Goal: Transaction & Acquisition: Purchase product/service

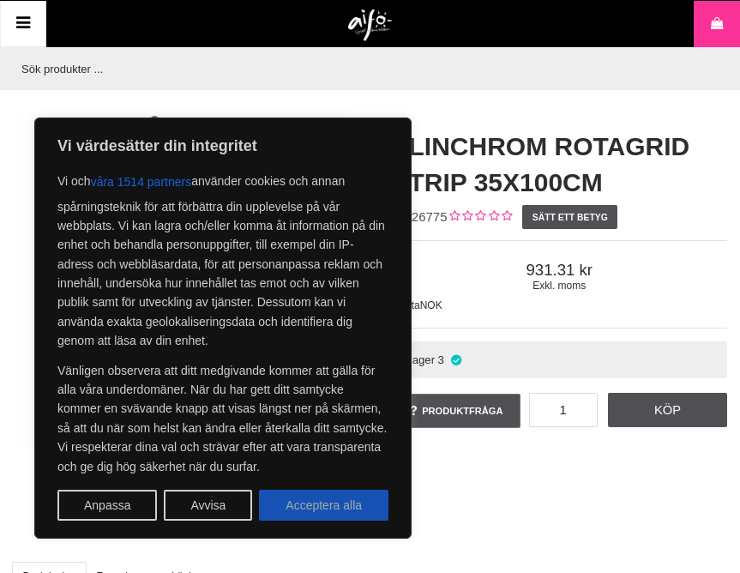
click at [309, 503] on button "Acceptera alla" at bounding box center [323, 504] width 129 height 31
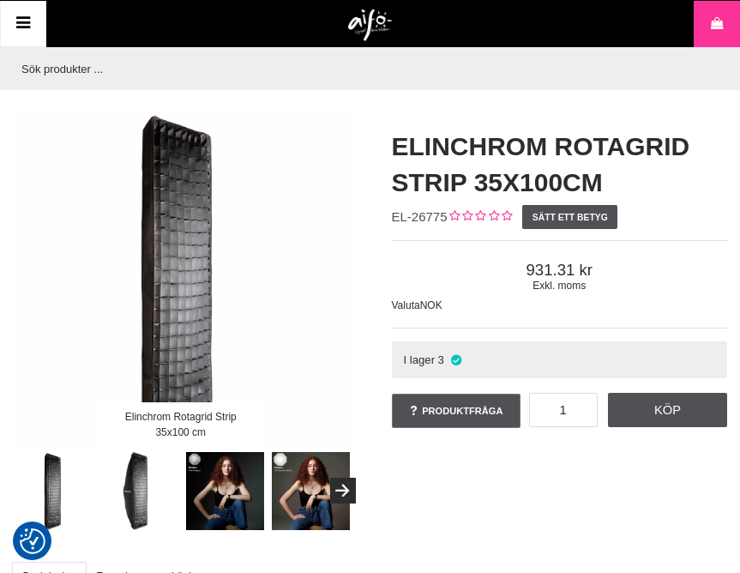
checkbox input "true"
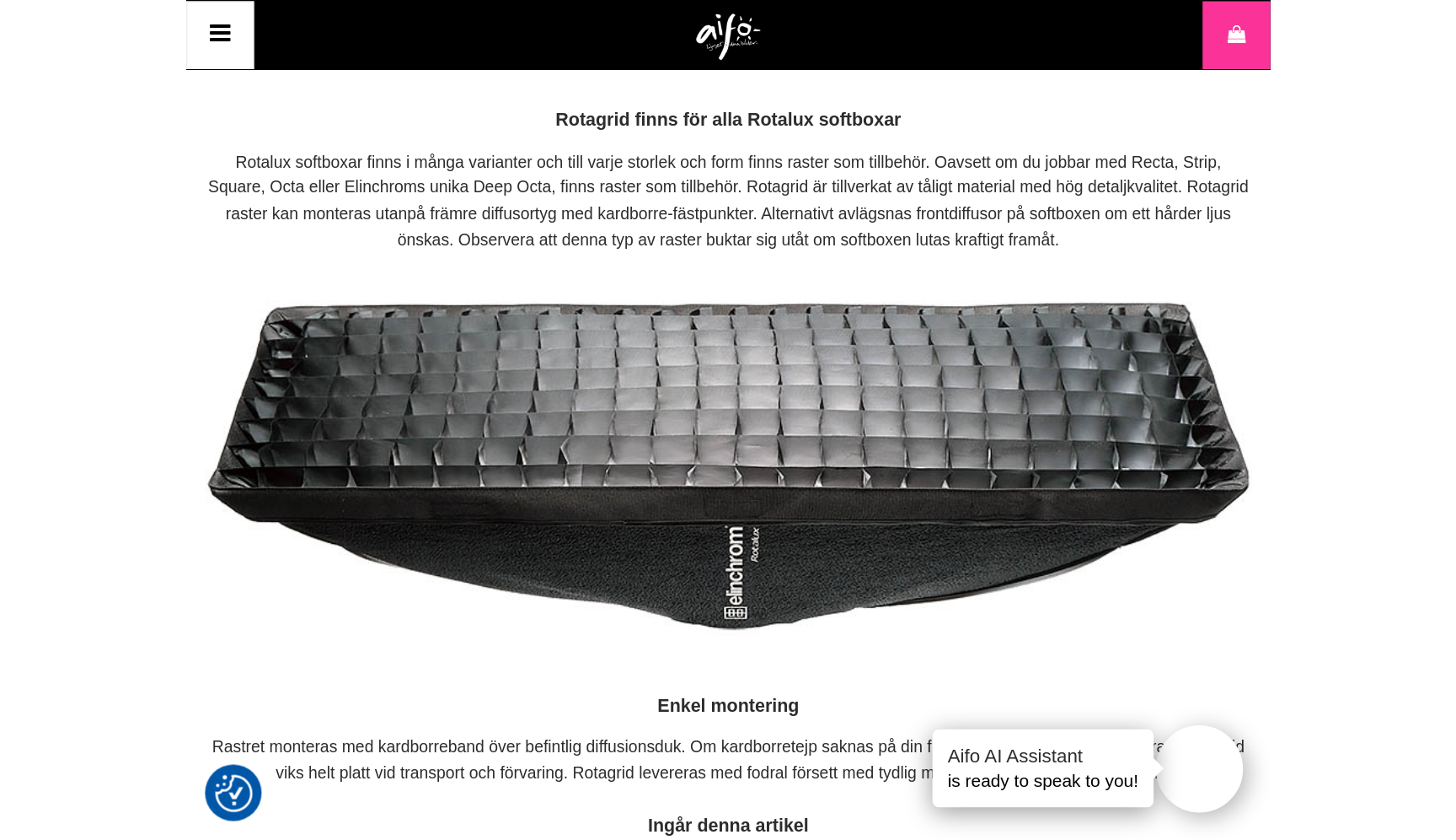
scroll to position [963, 0]
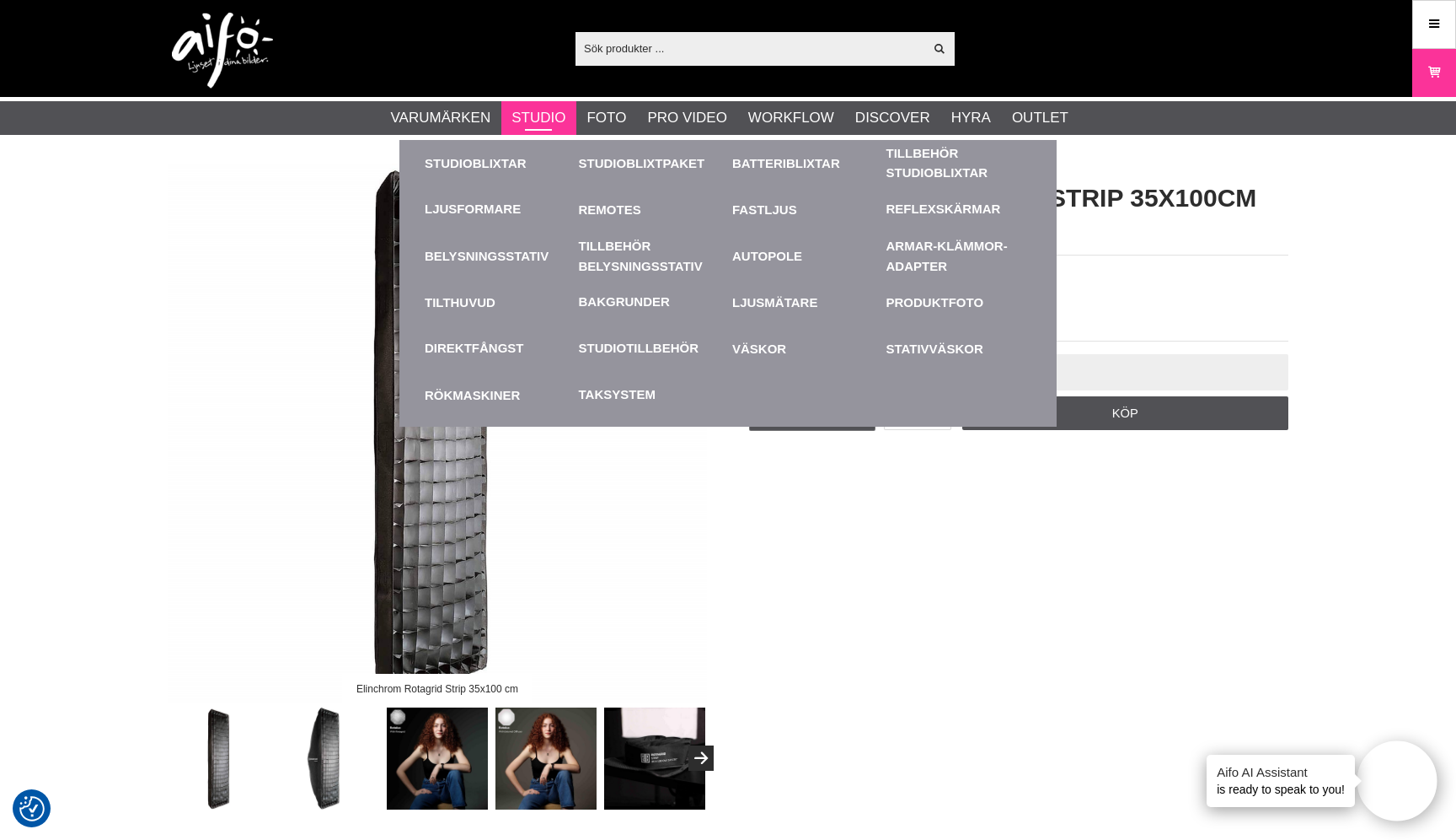
click at [535, 118] on link "Studio" at bounding box center [538, 118] width 54 height 22
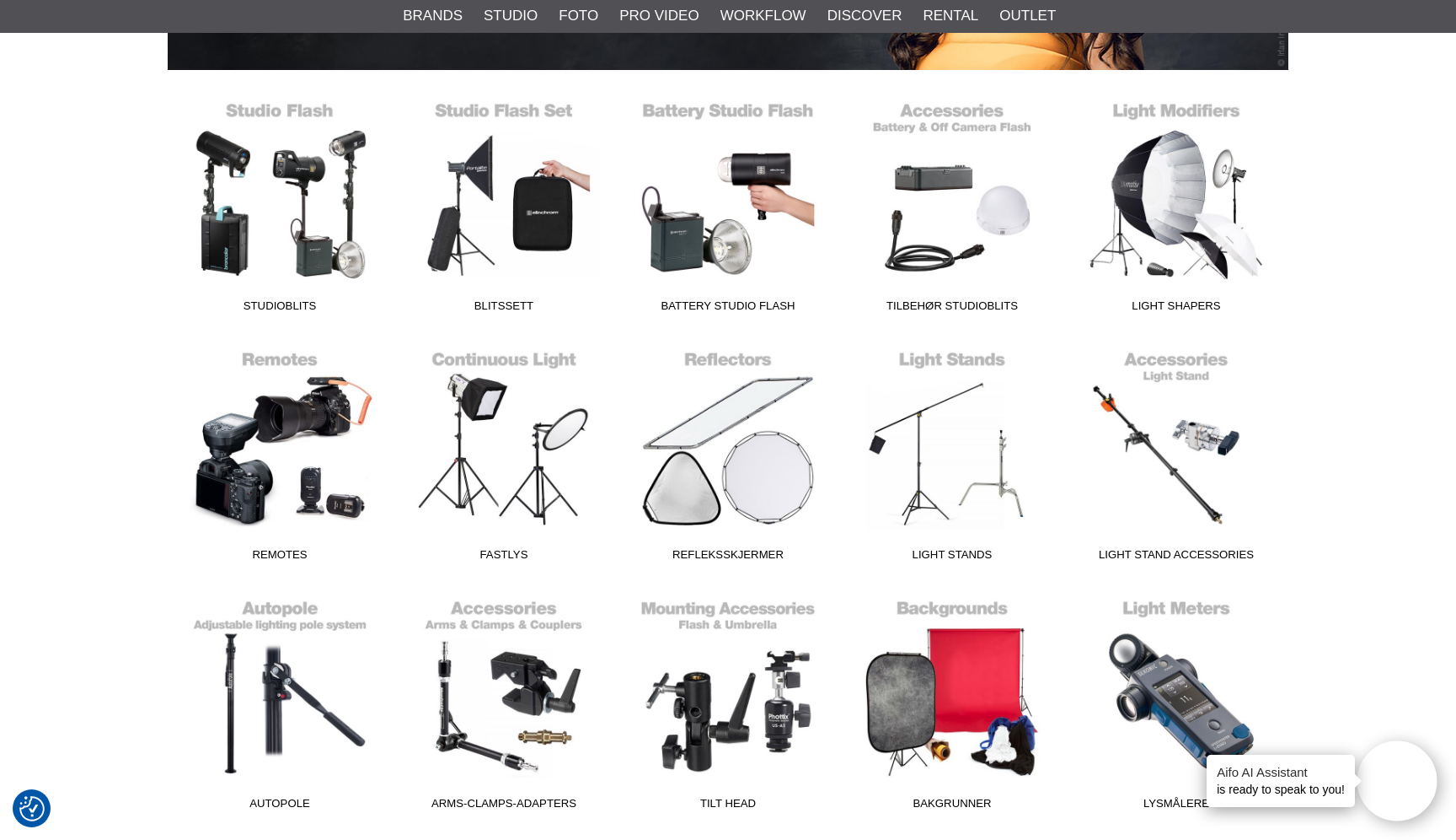
scroll to position [415, 0]
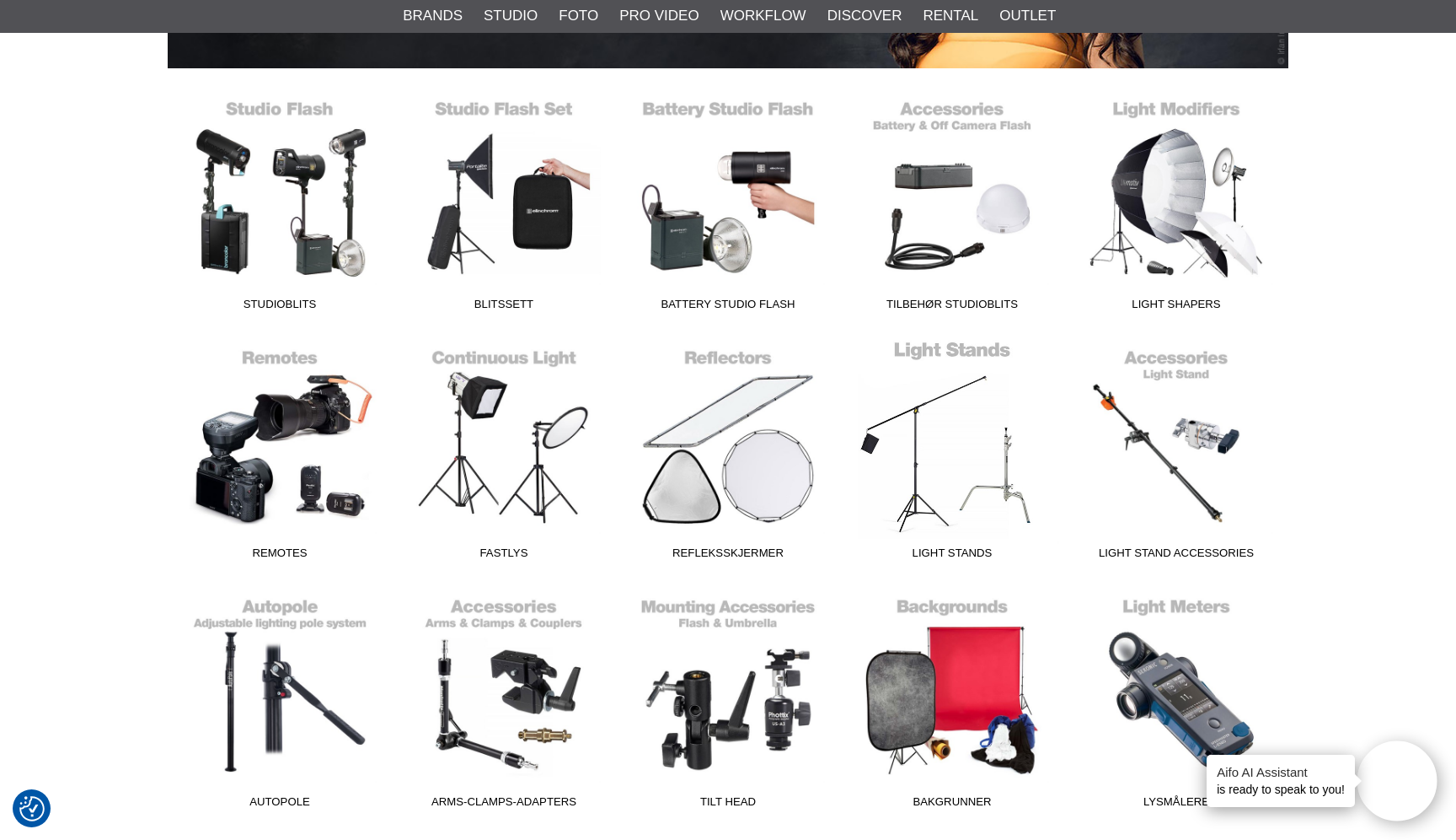
click at [958, 449] on link "Light Stands" at bounding box center [953, 452] width 224 height 227
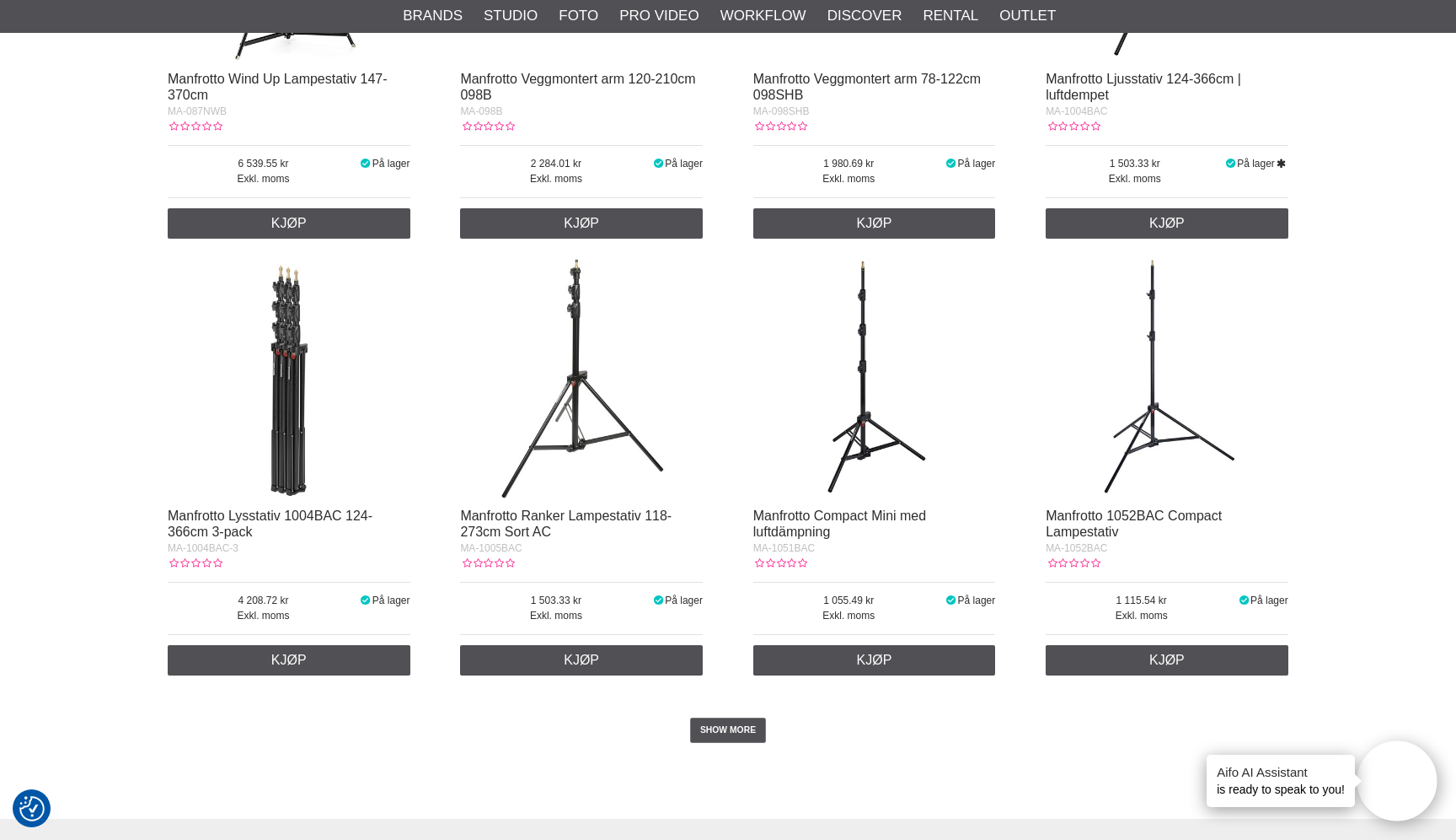
scroll to position [3154, 0]
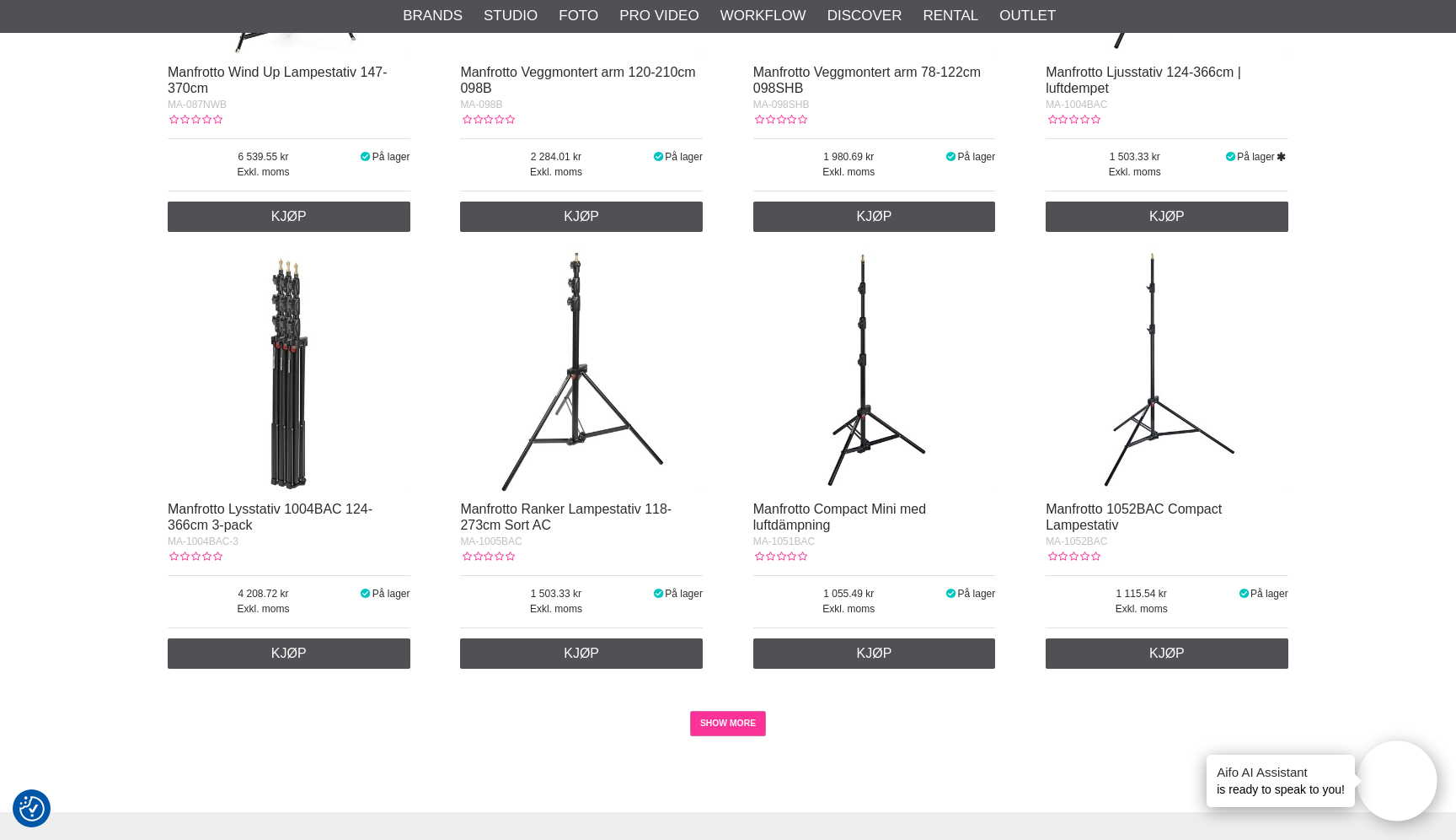
click at [725, 717] on link "SHOW MORE" at bounding box center [728, 724] width 77 height 26
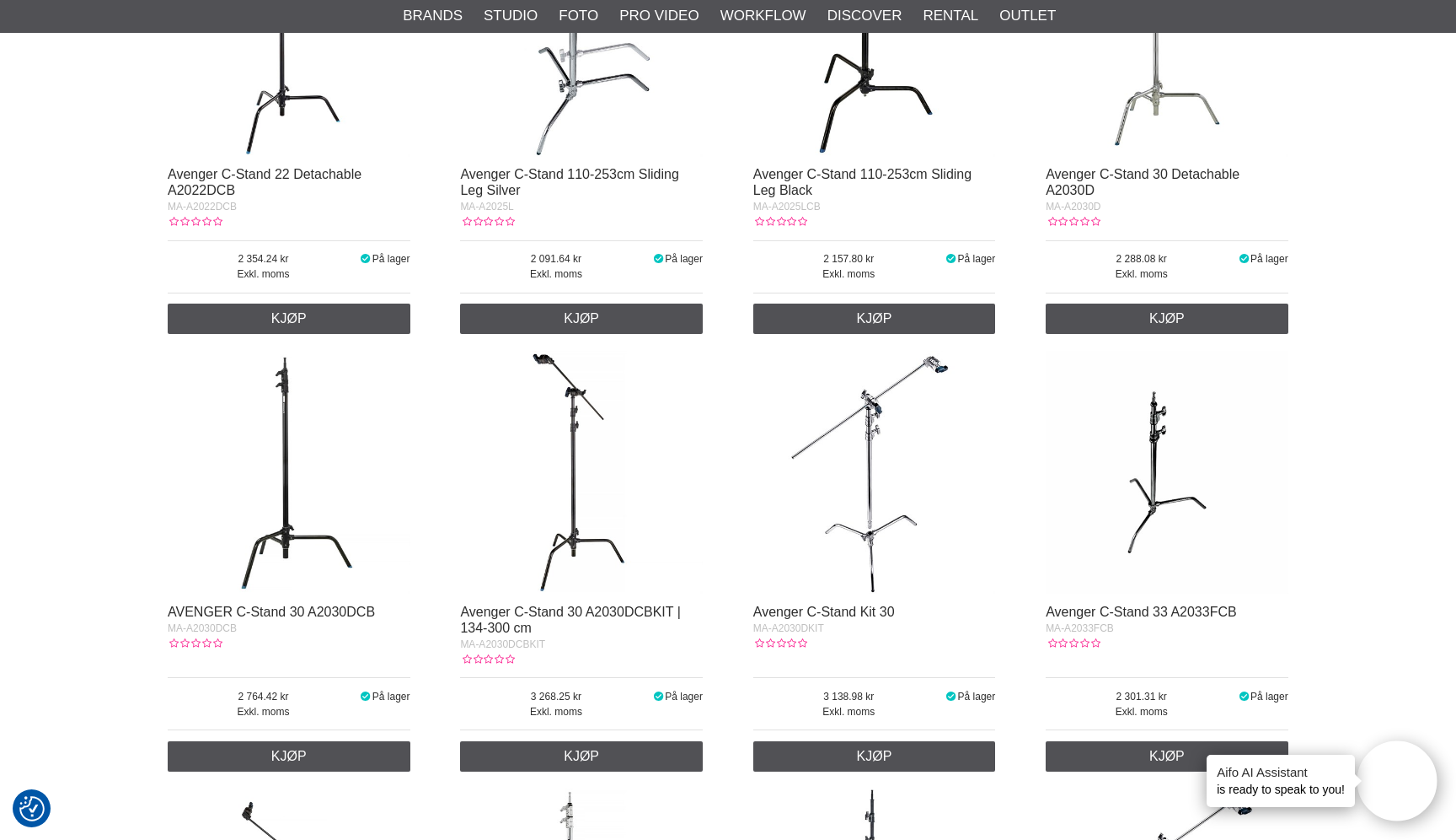
scroll to position [6360, 0]
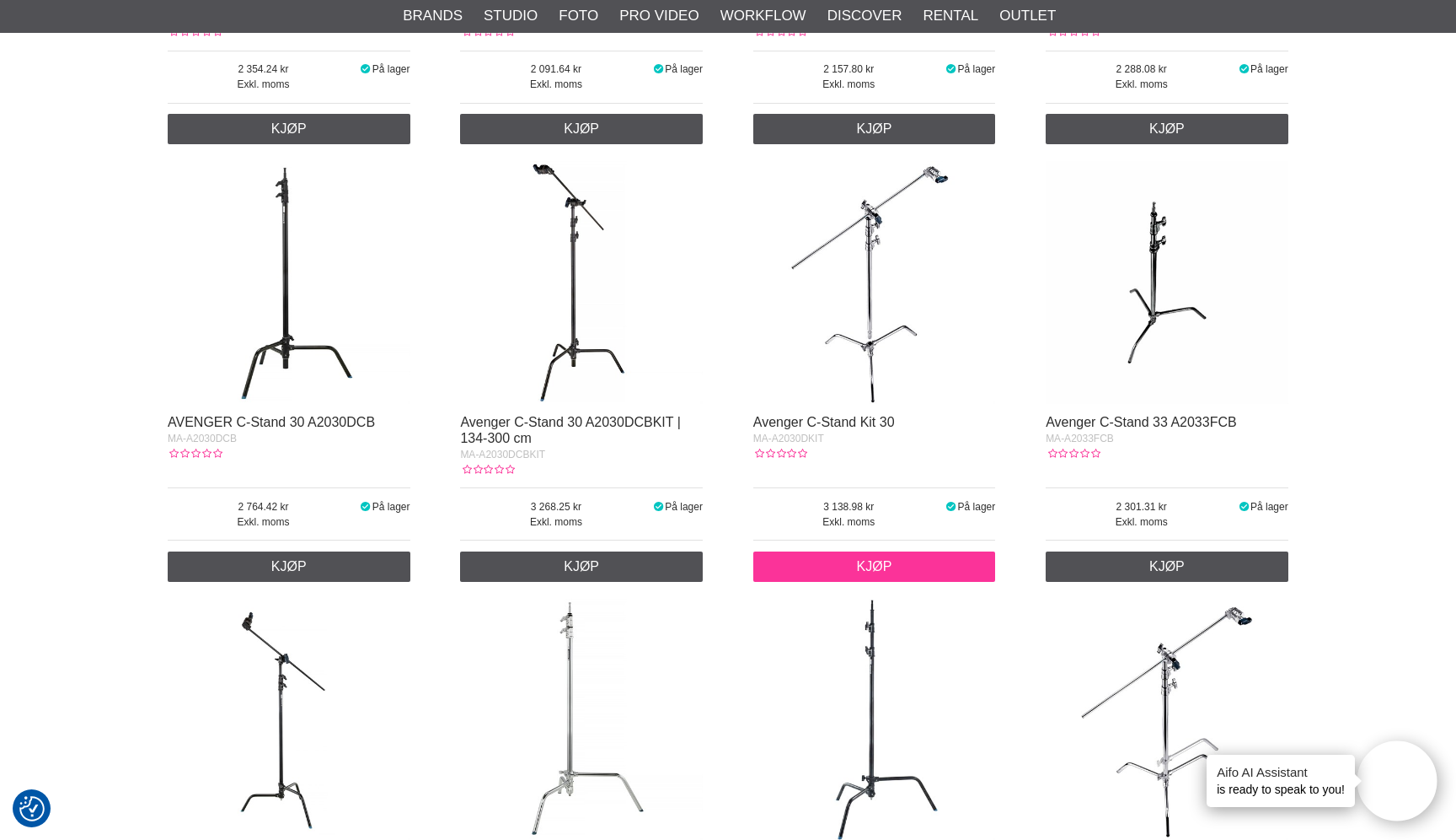
click at [888, 556] on link "Kjøp" at bounding box center [874, 567] width 243 height 30
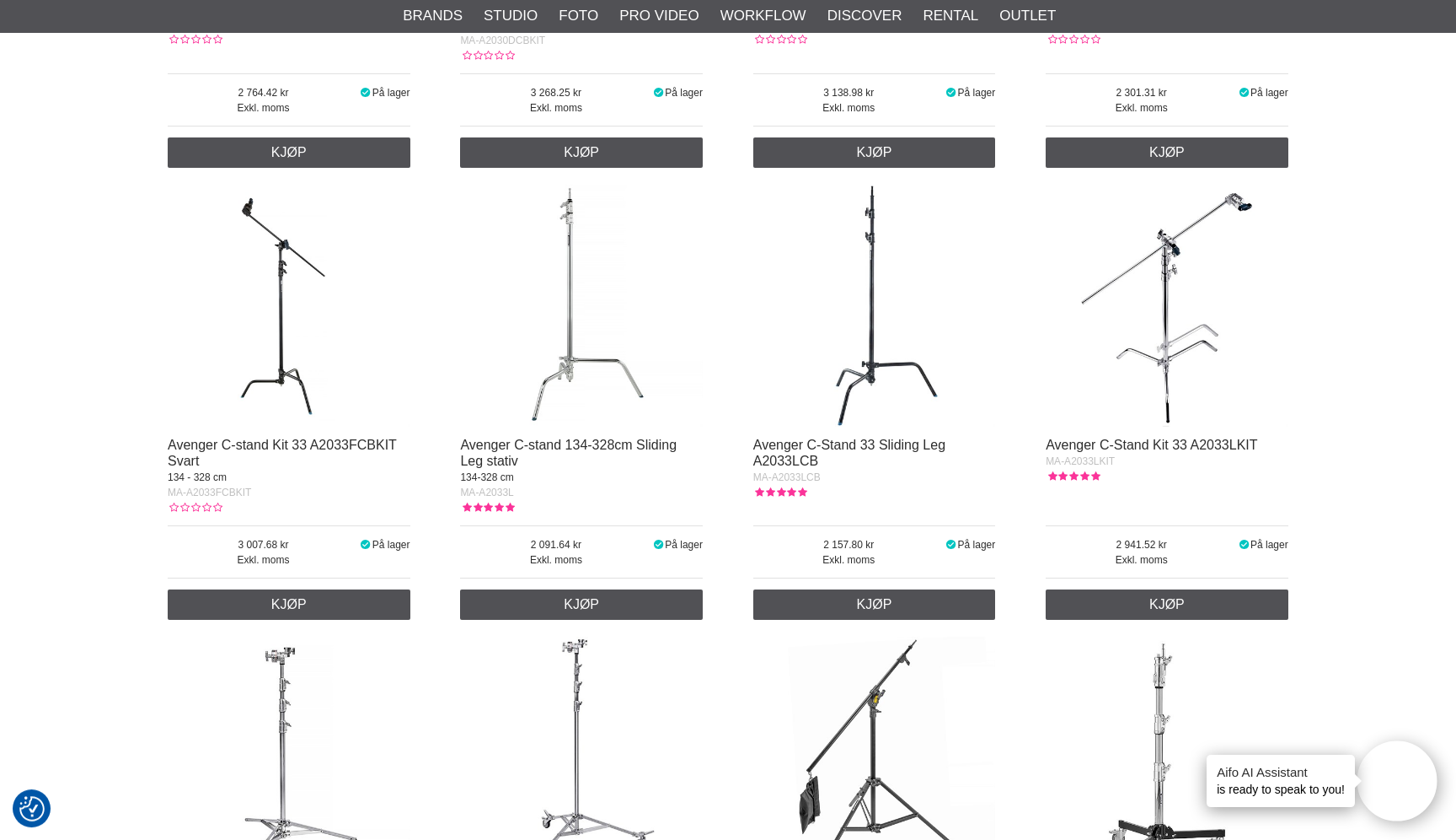
scroll to position [6775, 0]
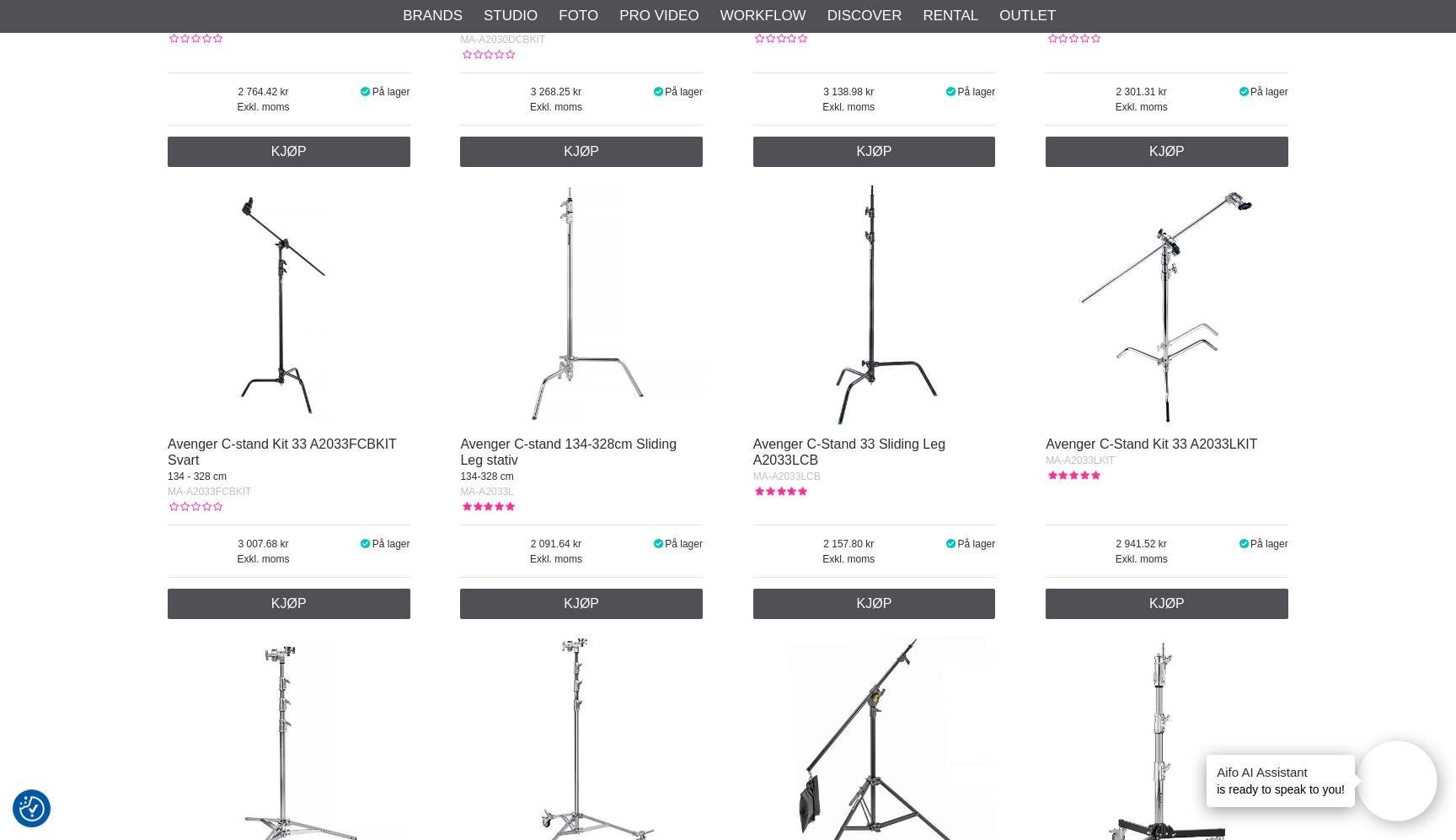
click at [1175, 306] on img at bounding box center [1167, 305] width 243 height 243
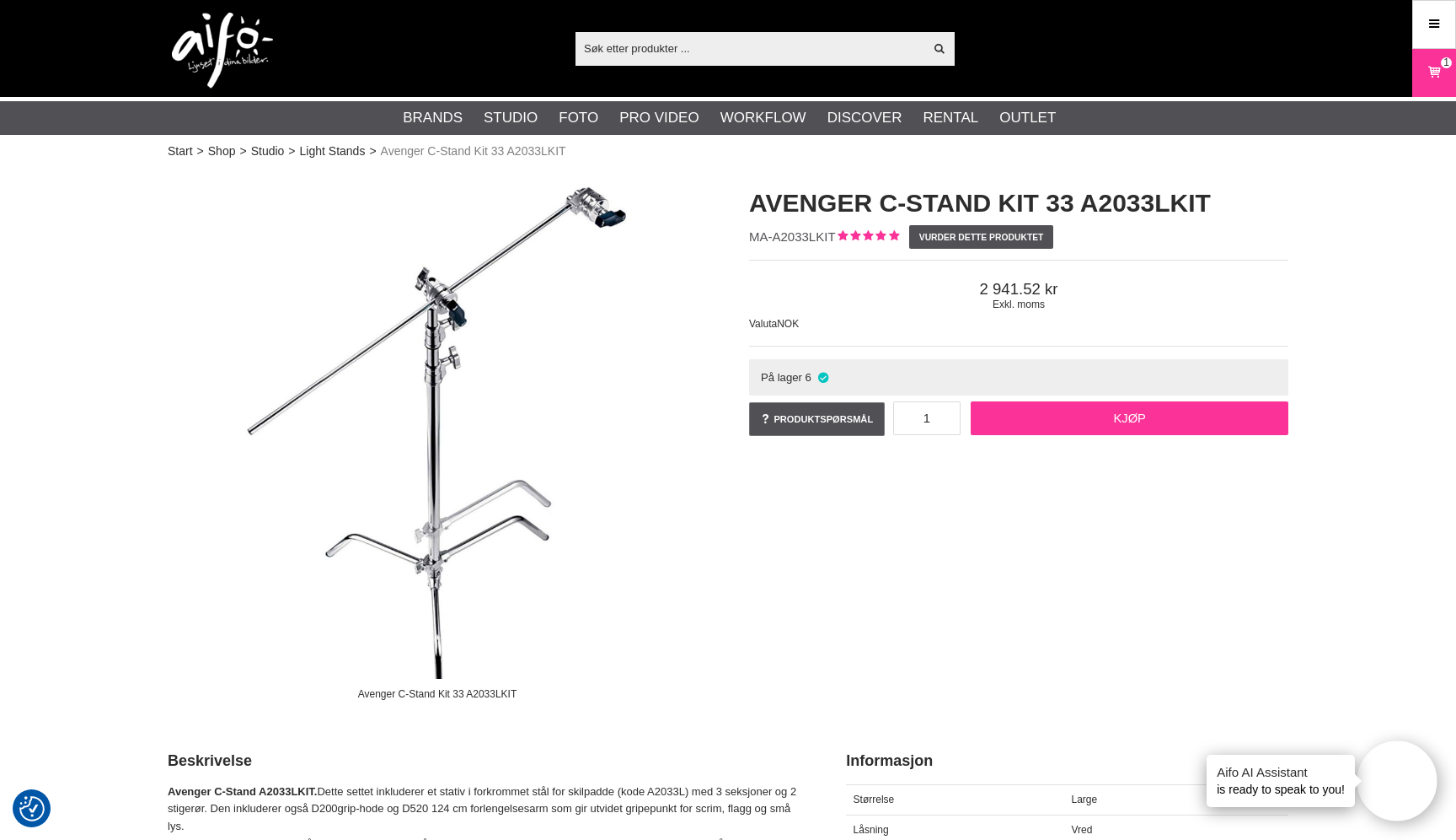
click at [1065, 413] on link "Kjøp" at bounding box center [1130, 418] width 318 height 33
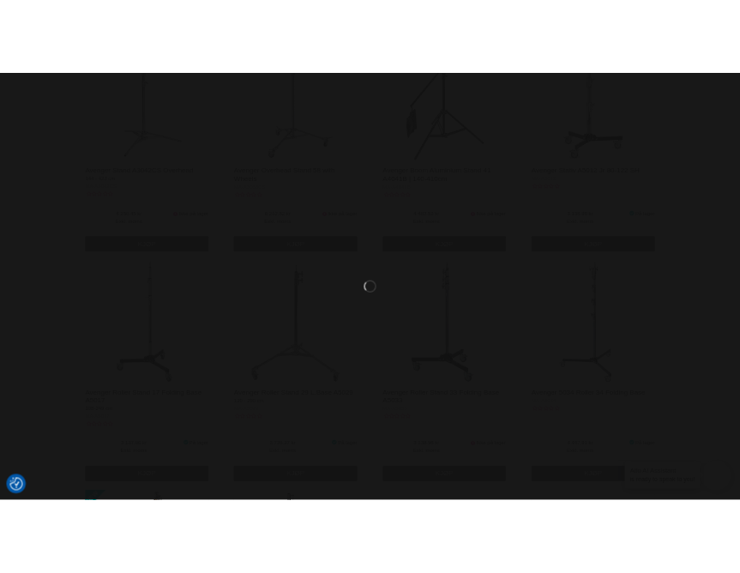
scroll to position [7511, 0]
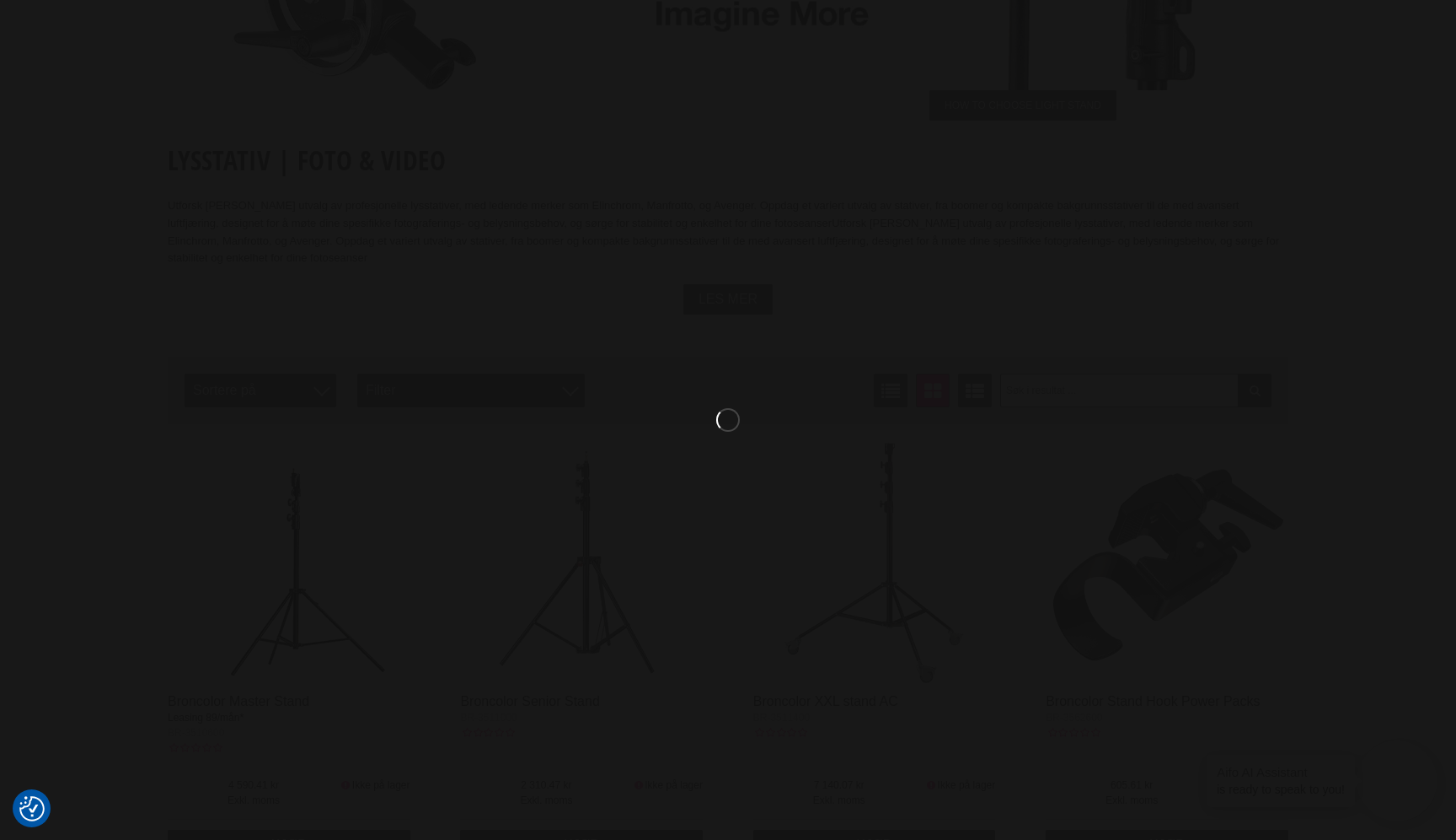
scroll to position [253, 0]
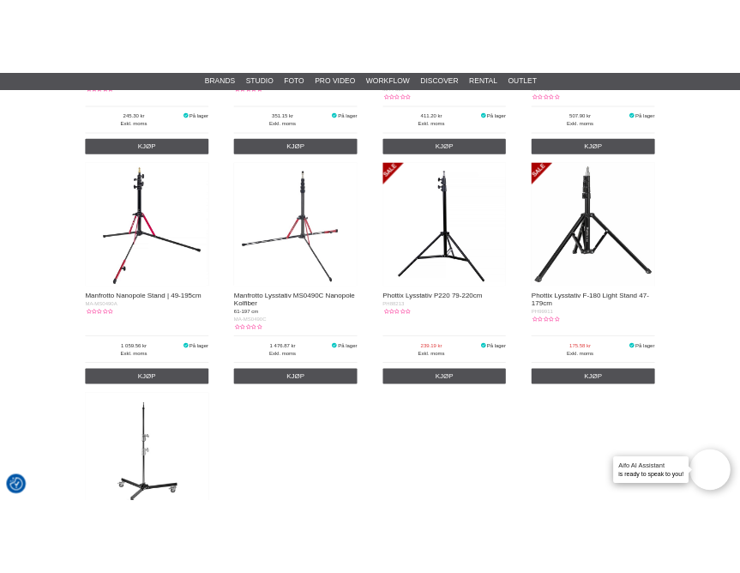
scroll to position [9133, 0]
